Goal: Information Seeking & Learning: Learn about a topic

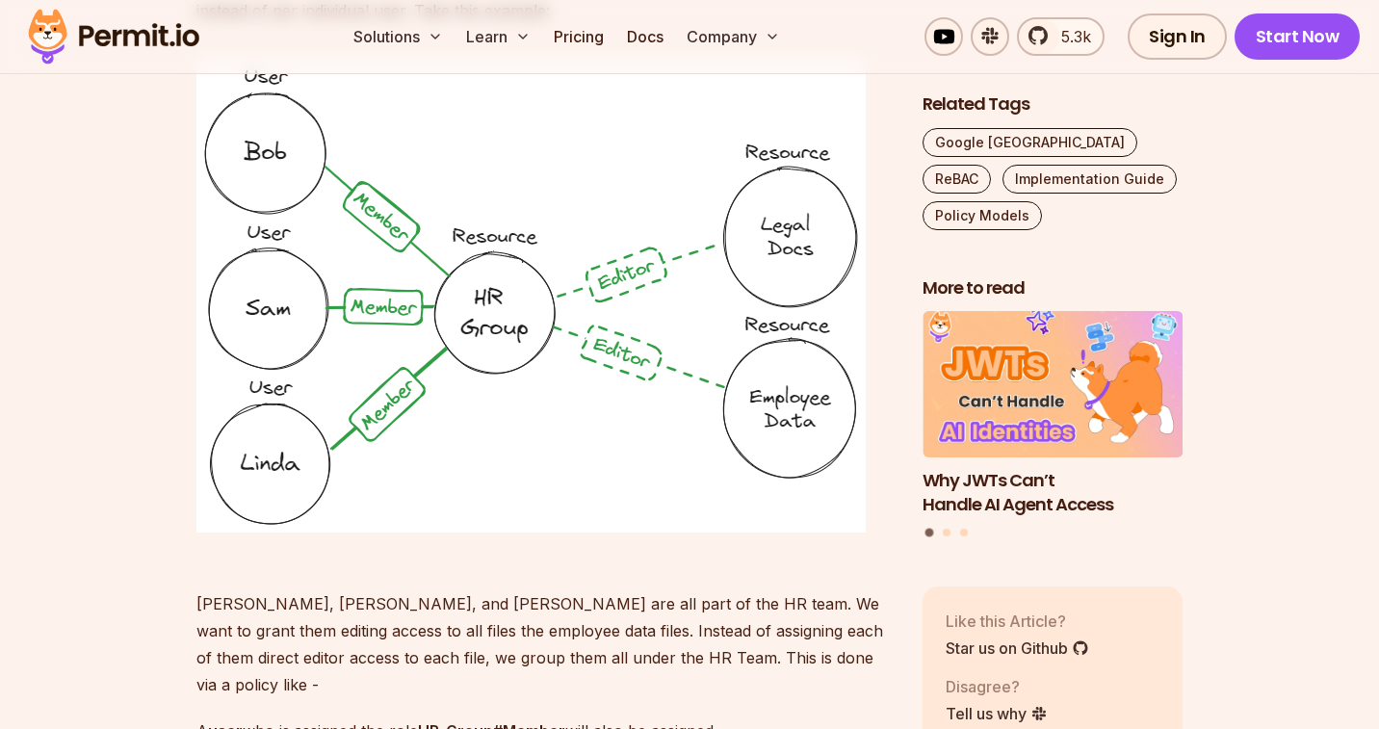
scroll to position [5331, 0]
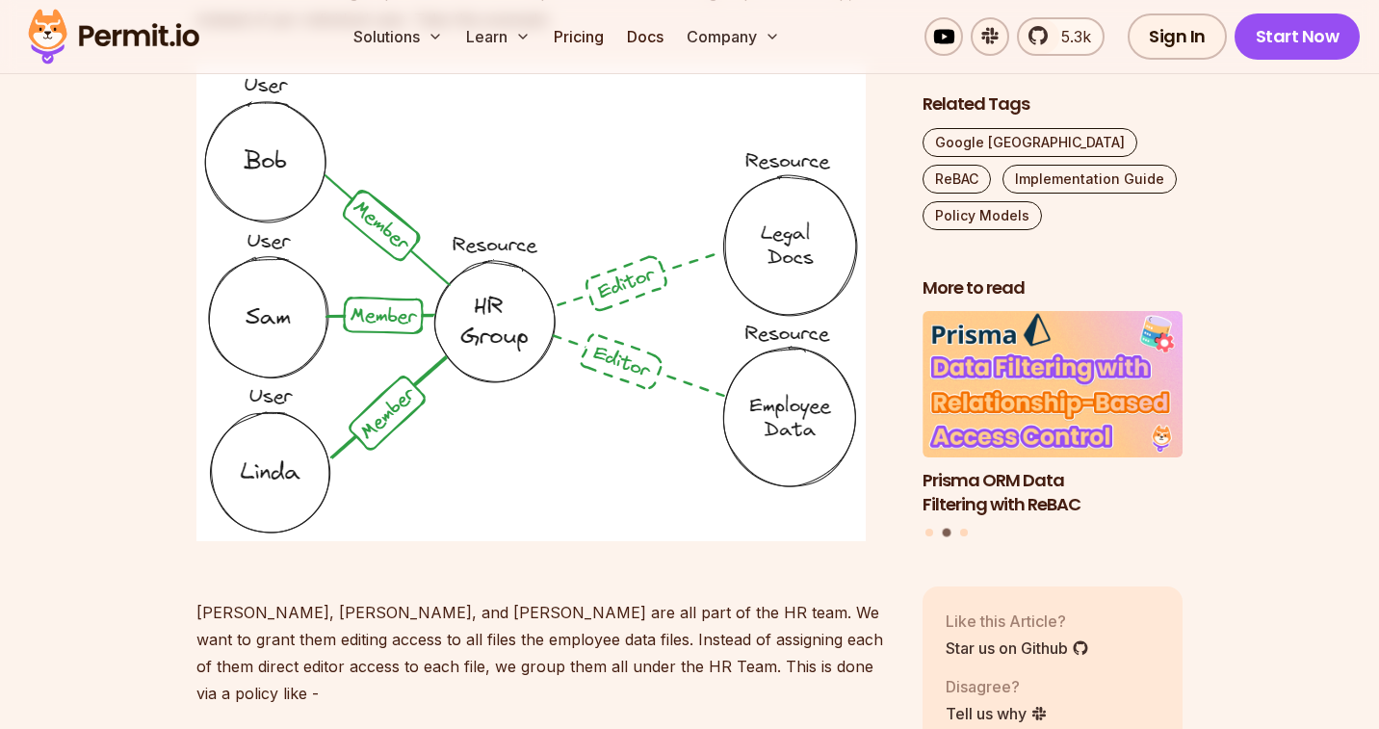
click at [716, 615] on p "[PERSON_NAME], [PERSON_NAME], and [PERSON_NAME] are all part of the HR team. We…" at bounding box center [543, 639] width 695 height 135
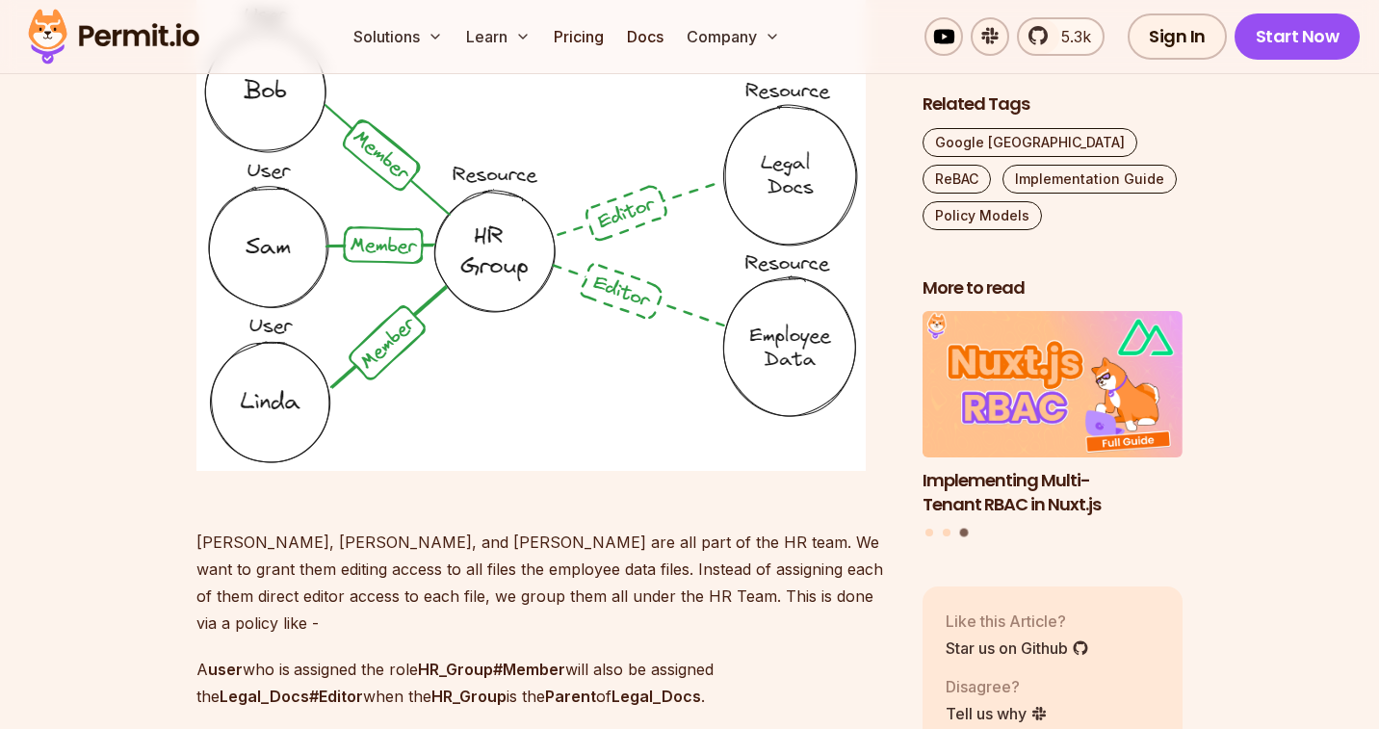
scroll to position [5388, 0]
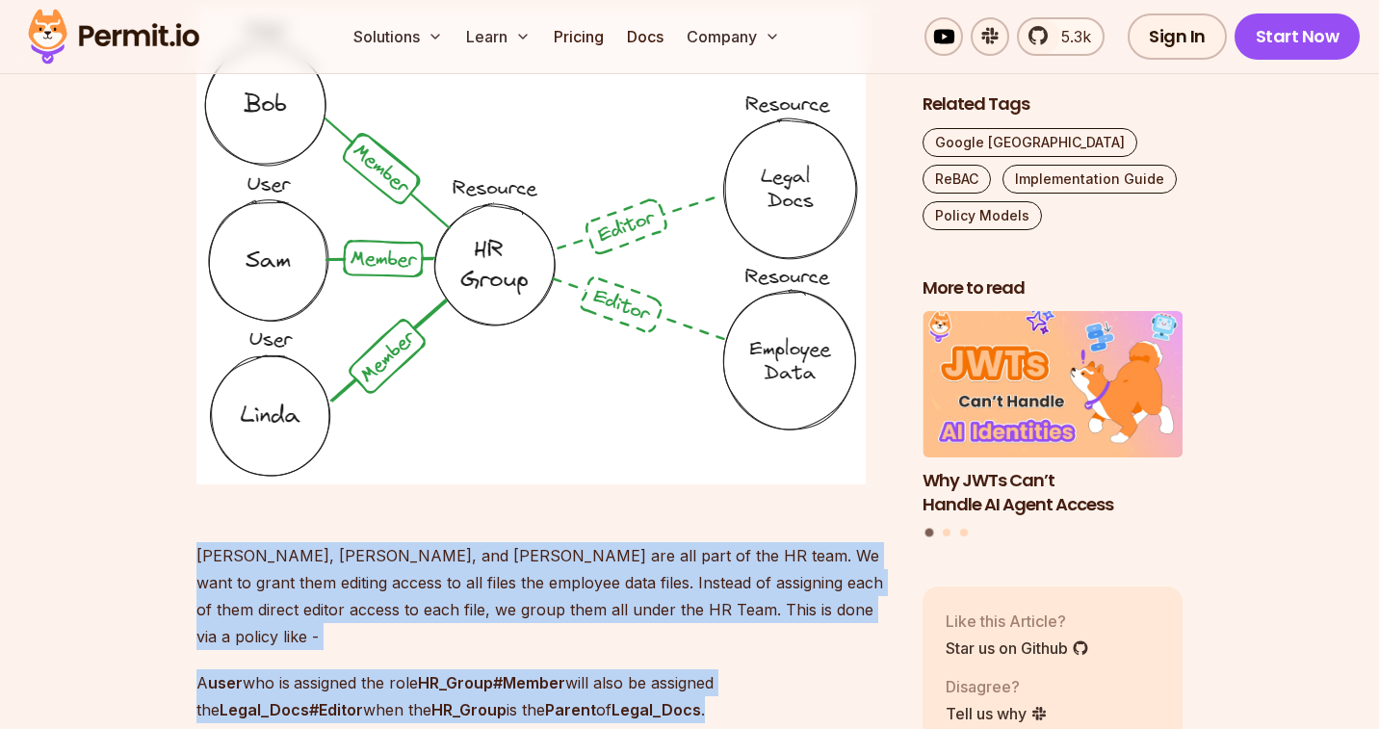
drag, startPoint x: 745, startPoint y: 627, endPoint x: 163, endPoint y: 509, distance: 594.2
copy div "Bob, Sam, and Linda are all part of the HR team. We want to grant them editing …"
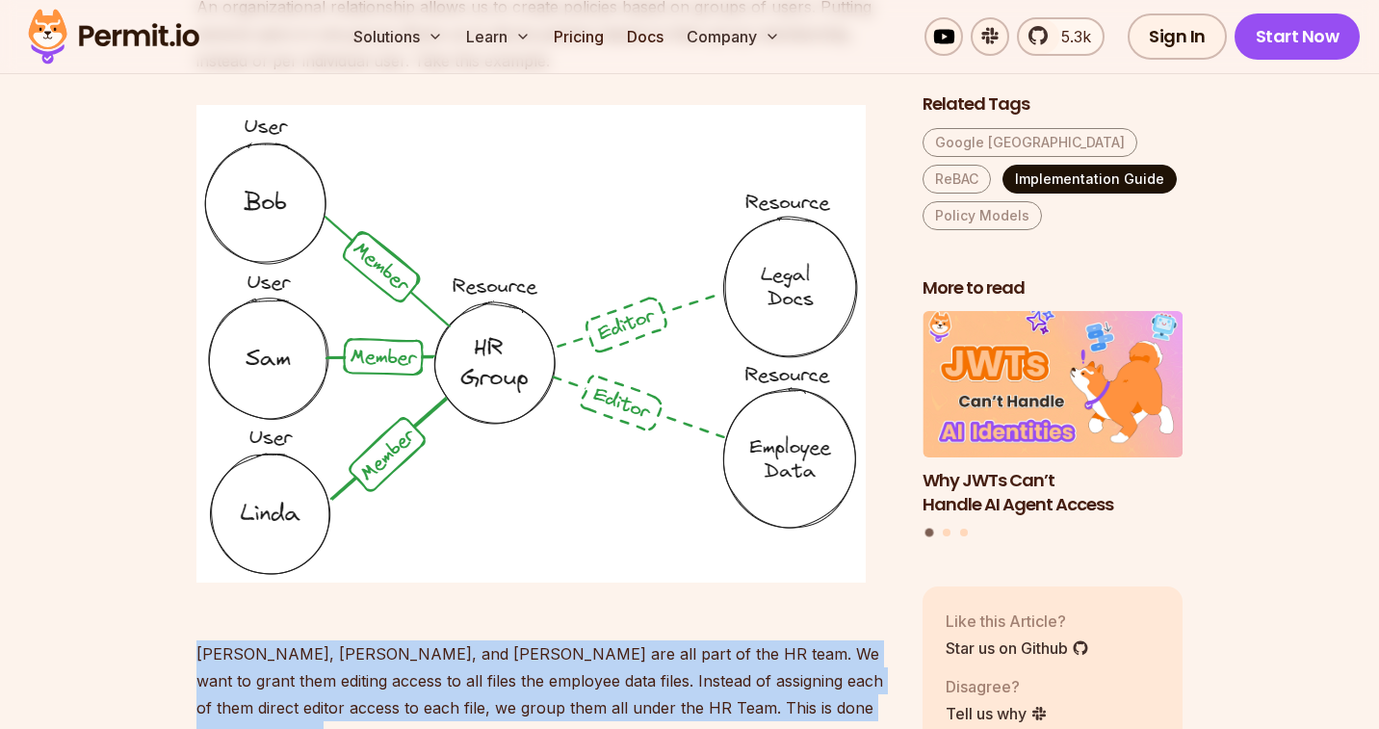
scroll to position [5289, 0]
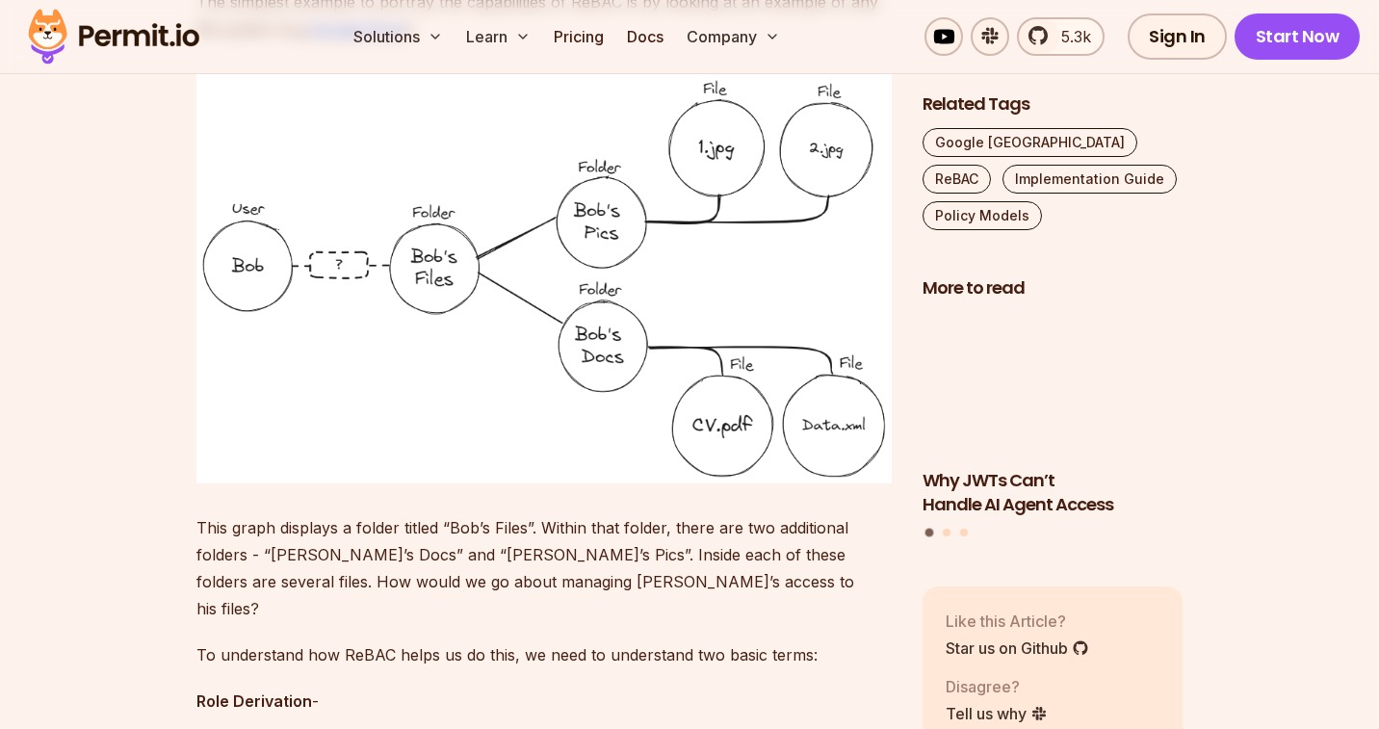
scroll to position [2245, 0]
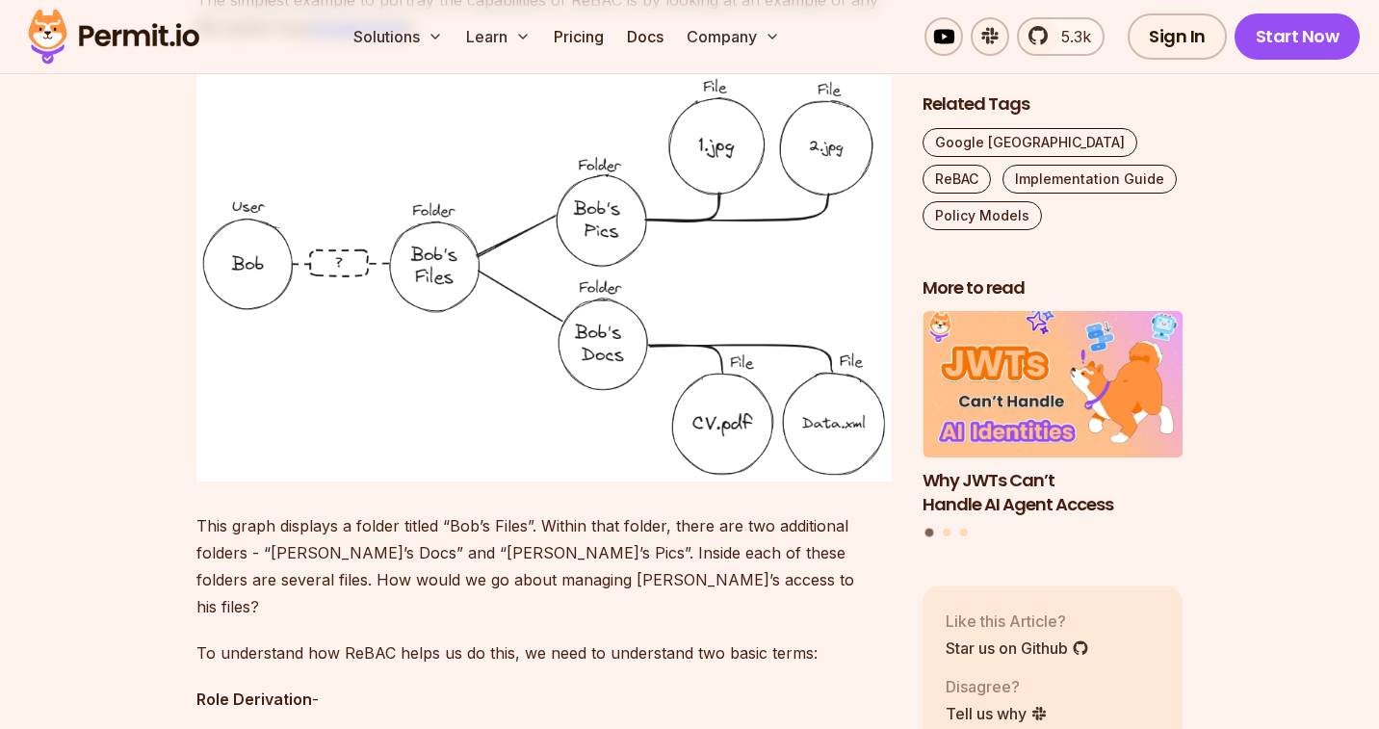
click at [739, 639] on p "To understand how ReBAC helps us do this, we need to understand two basic terms:" at bounding box center [543, 652] width 695 height 27
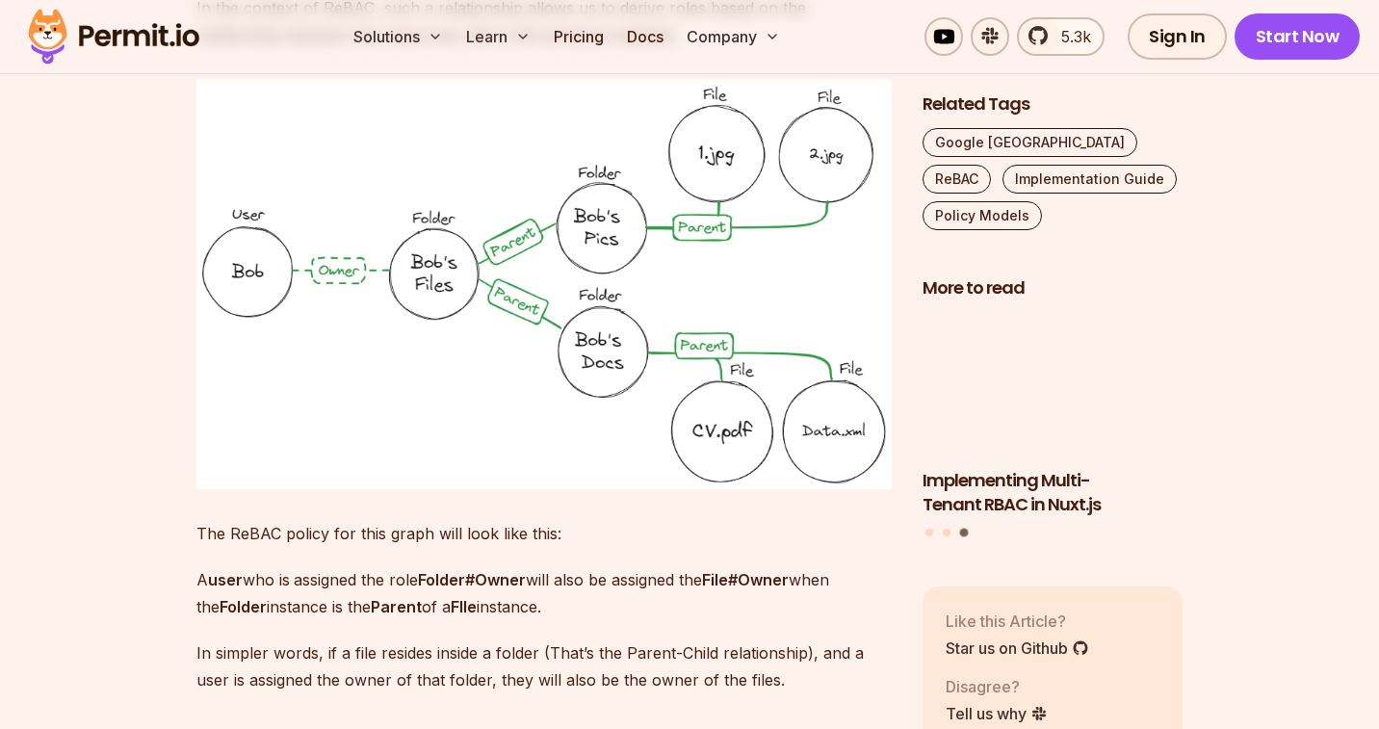
scroll to position [4525, 0]
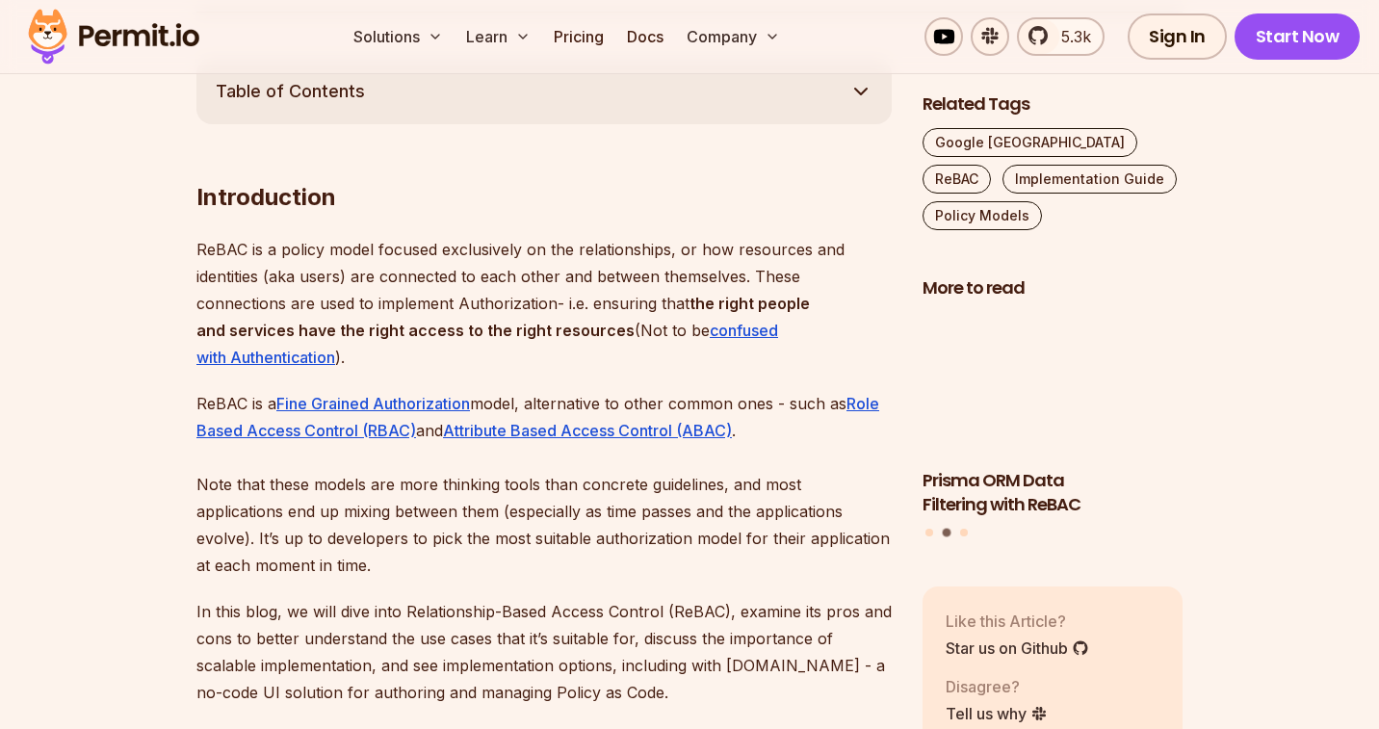
scroll to position [1465, 0]
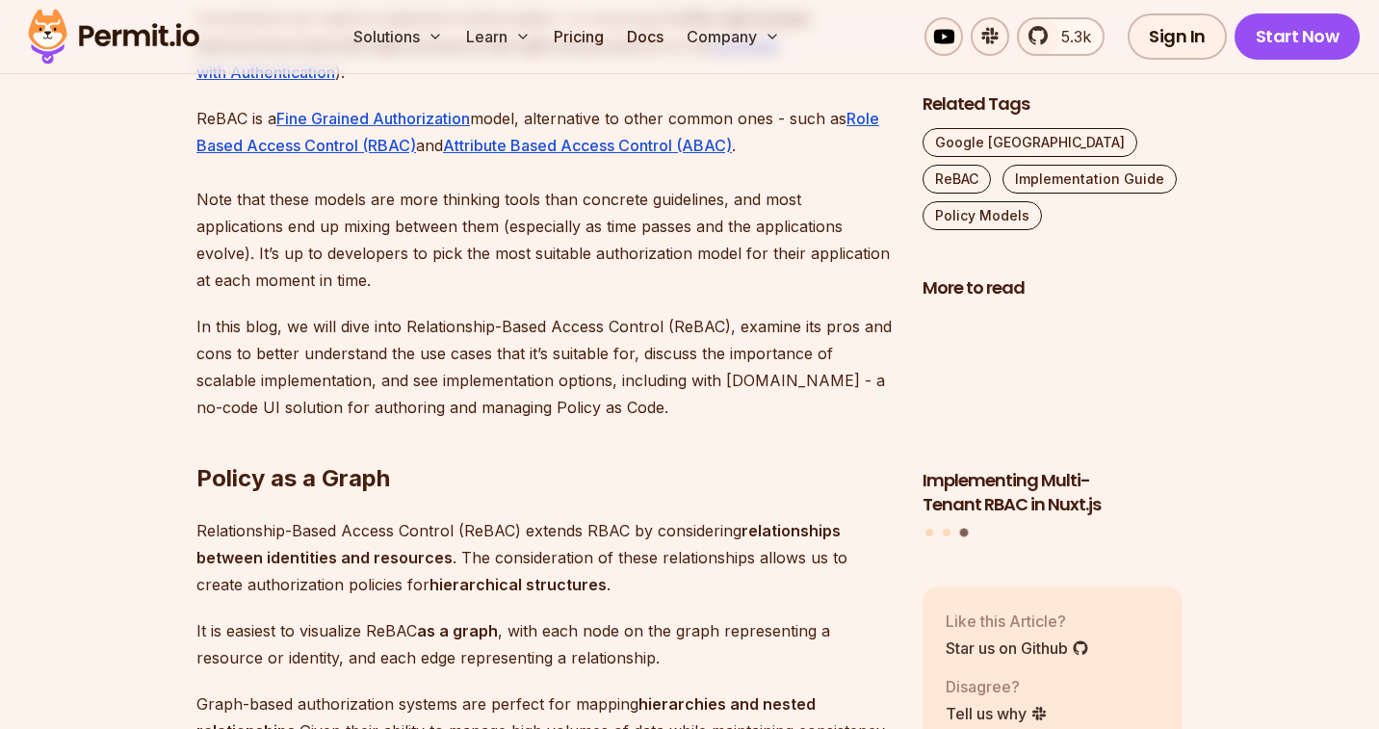
scroll to position [1467, 0]
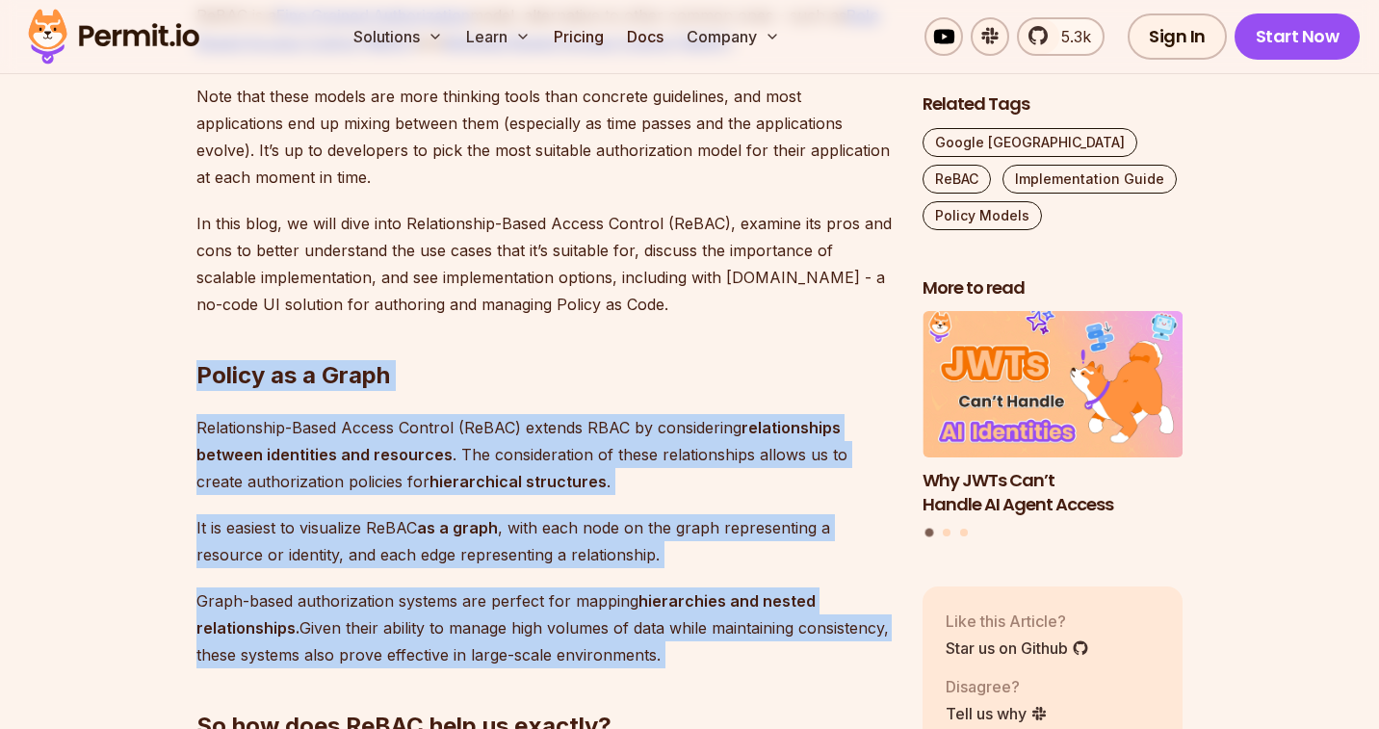
drag, startPoint x: 196, startPoint y: 372, endPoint x: 778, endPoint y: 684, distance: 659.9
copy div "Policy as a Graph Relationship-Based Access Control (ReBAC) extends RBAC by con…"
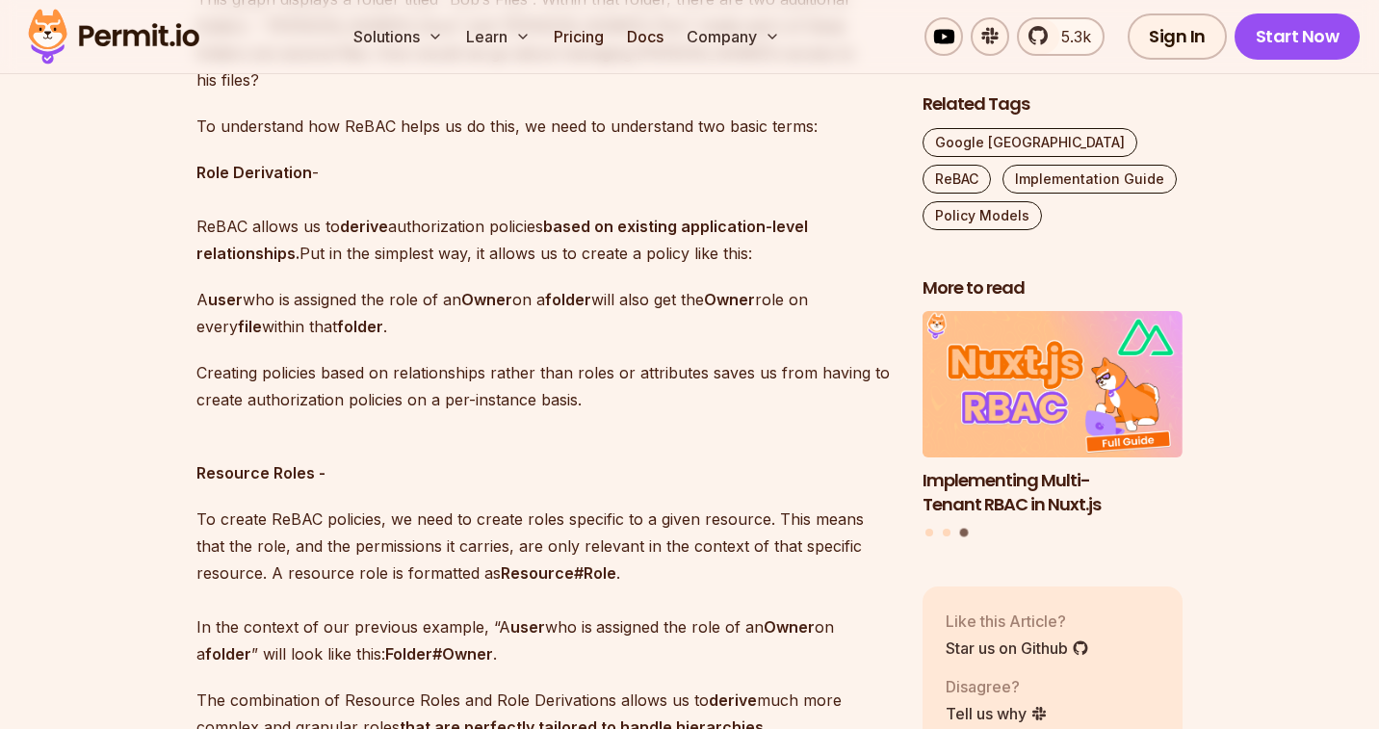
scroll to position [2937, 0]
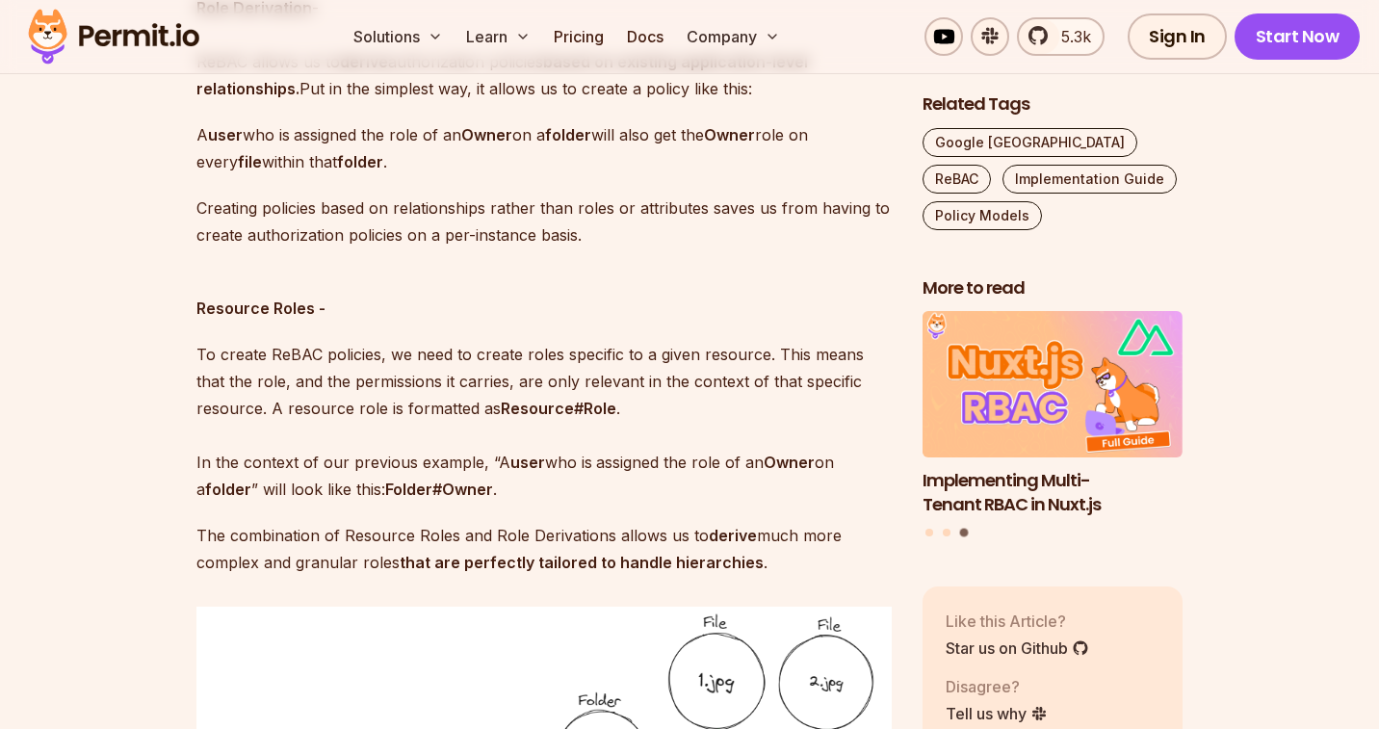
click at [777, 400] on p "To create ReBAC policies, we need to create roles specific to a given resource.…" at bounding box center [543, 422] width 695 height 162
